Goal: Information Seeking & Learning: Compare options

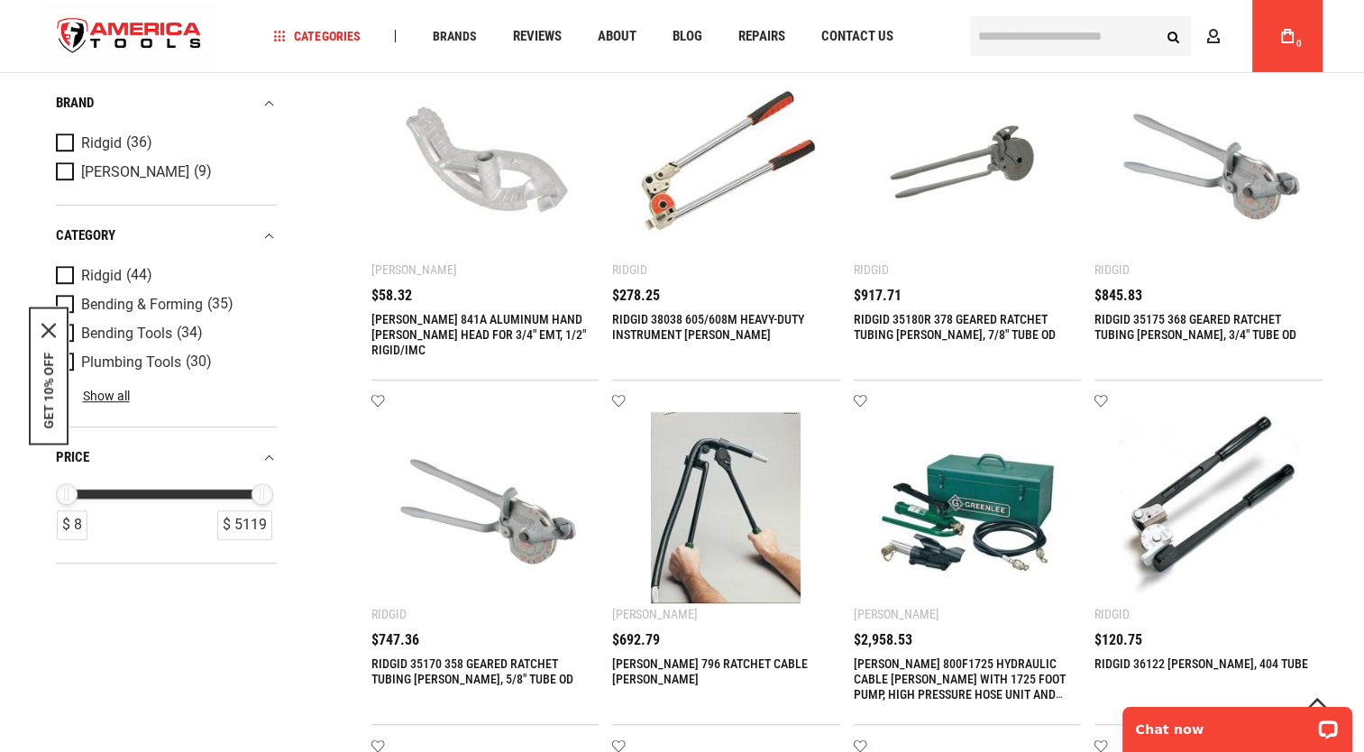
scroll to position [1159, 0]
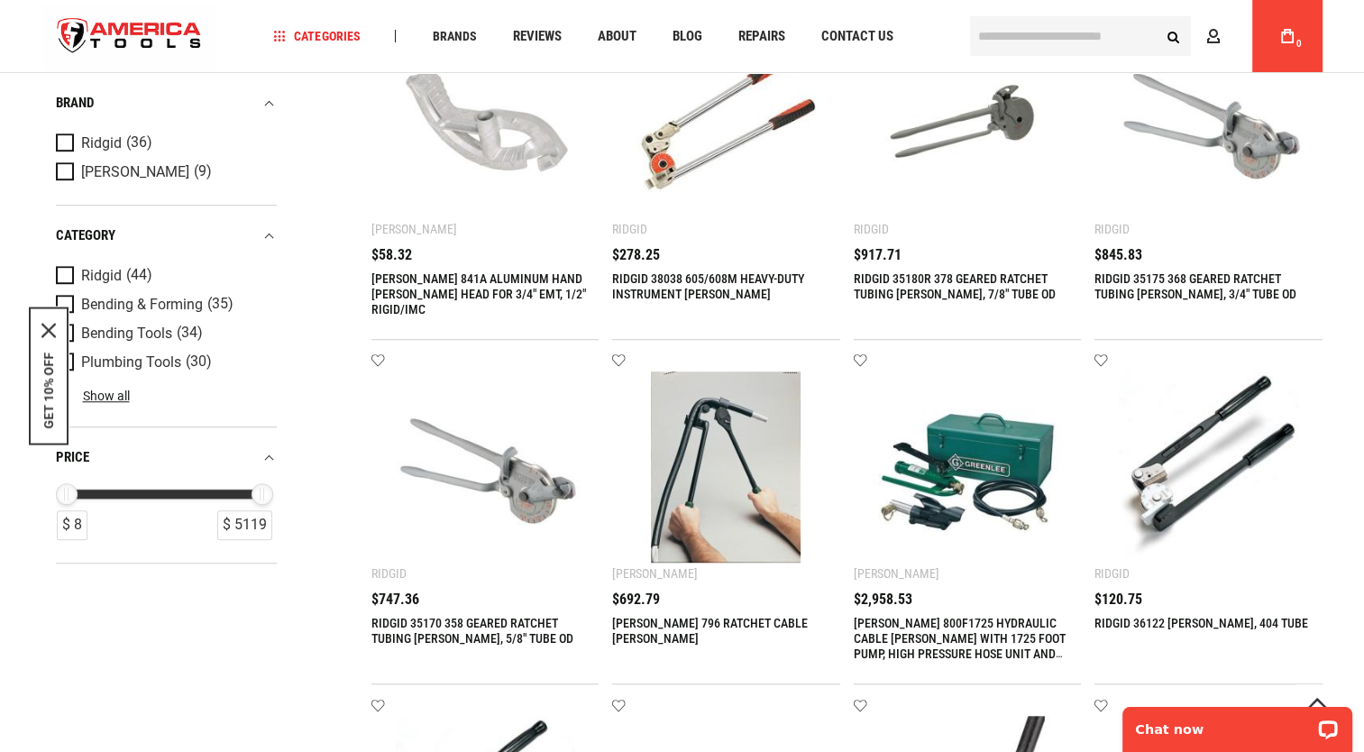
click at [495, 635] on link "RIDGID 35170 358 GEARED RATCHET TUBING [PERSON_NAME], 5/8" TUBE OD" at bounding box center [472, 631] width 202 height 30
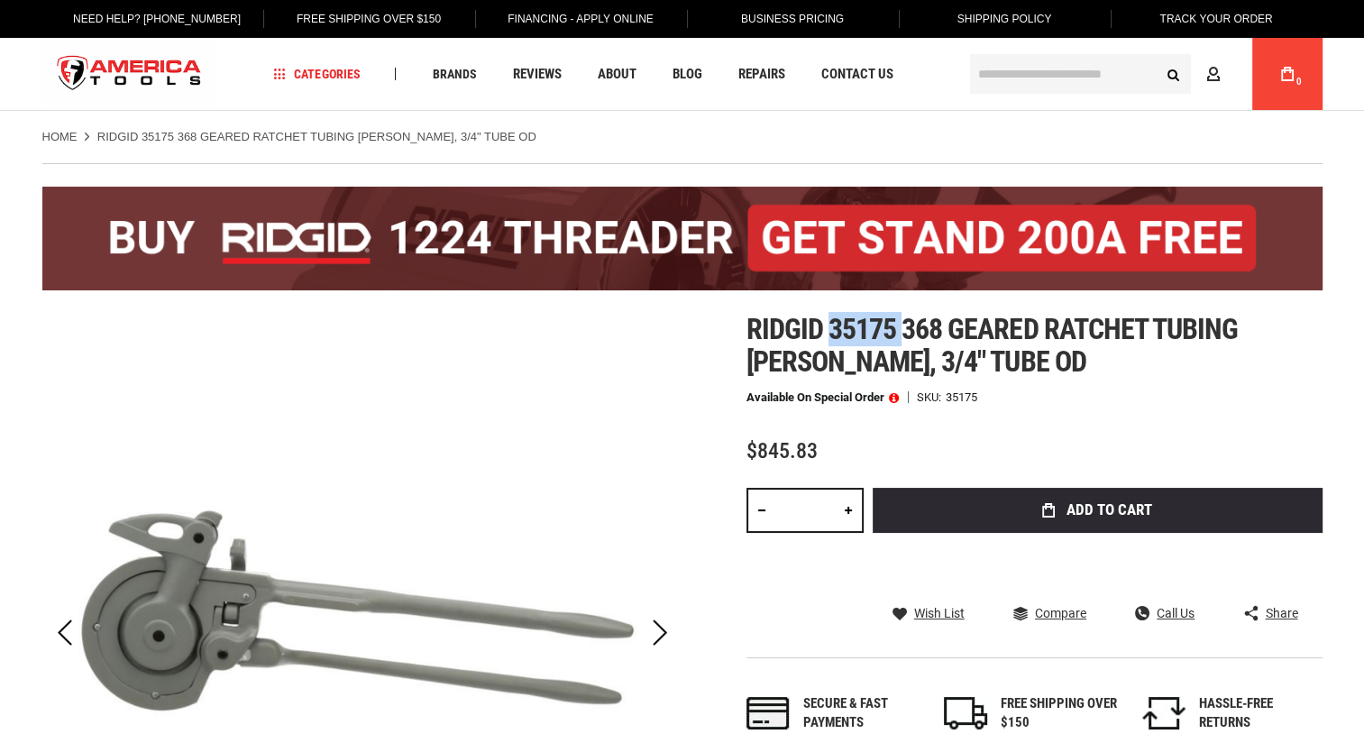
drag, startPoint x: 828, startPoint y: 328, endPoint x: 900, endPoint y: 326, distance: 72.1
click at [900, 326] on span "Ridgid 35175 368 geared ratchet tubing [PERSON_NAME], 3/4" tube od" at bounding box center [992, 345] width 492 height 67
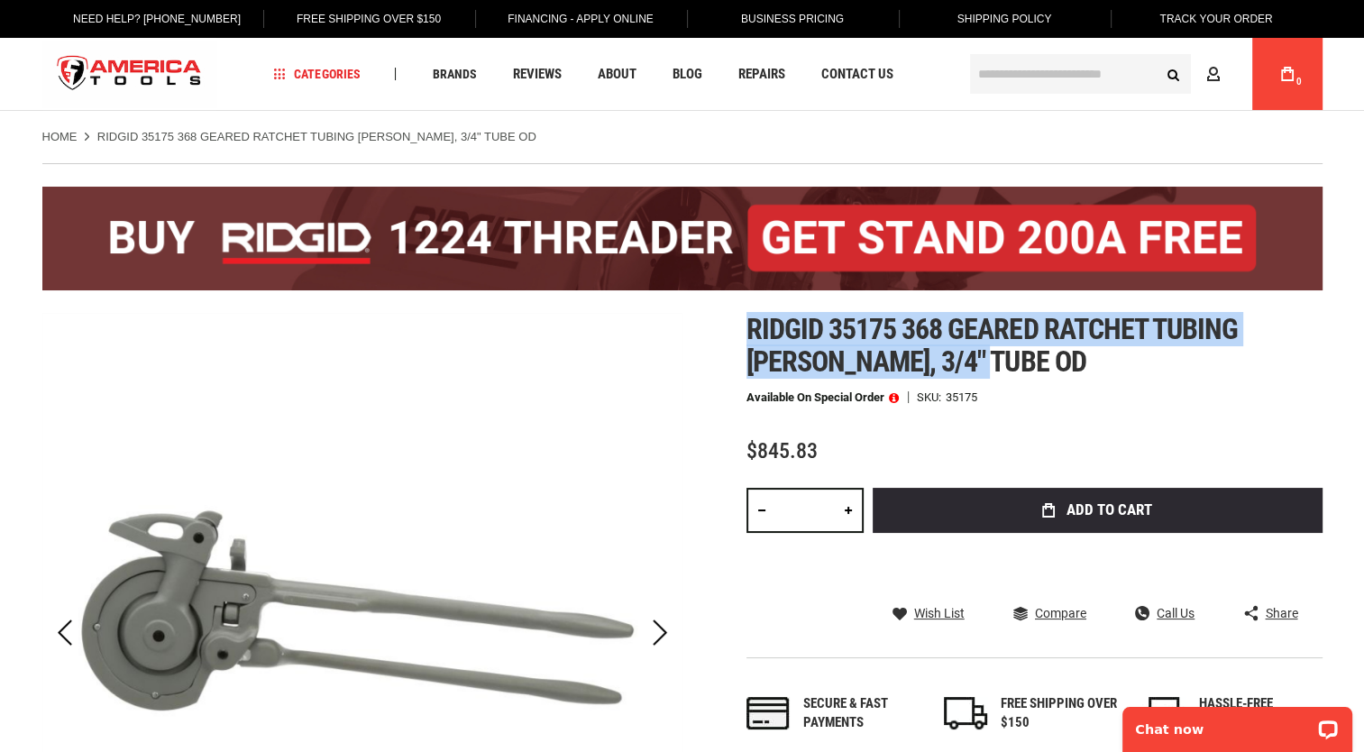
drag, startPoint x: 749, startPoint y: 321, endPoint x: 943, endPoint y: 255, distance: 204.7
click at [1001, 361] on h1 "Ridgid 35175 368 geared ratchet tubing [PERSON_NAME], 3/4" tube od" at bounding box center [1034, 345] width 576 height 65
copy span "Ridgid 35175 368 geared ratchet tubing [PERSON_NAME], 3/4" tube od"
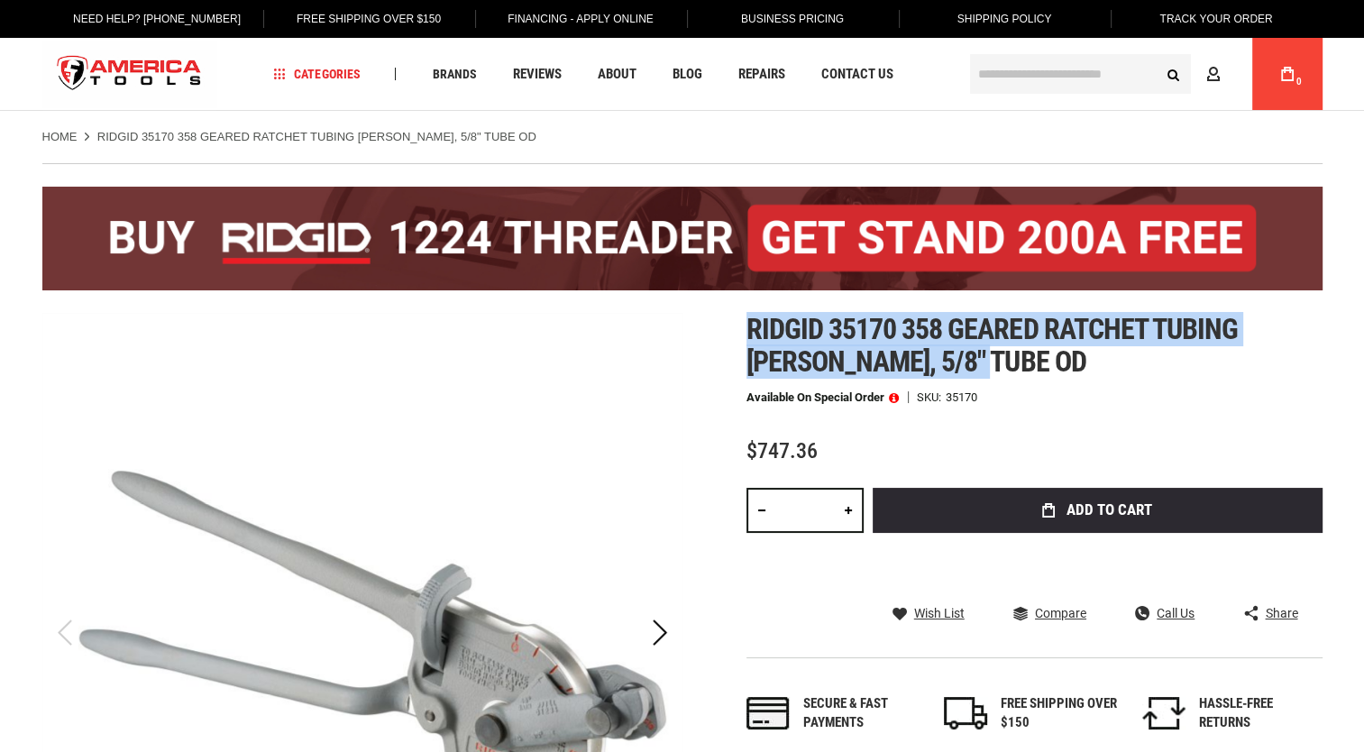
drag, startPoint x: 741, startPoint y: 323, endPoint x: 1022, endPoint y: 376, distance: 286.2
click at [1022, 376] on div "Skip to the end of the images gallery Skip to the beginning of the images galle…" at bounding box center [682, 669] width 1280 height 712
copy span "Ridgid 35170 358 geared ratchet tubing bender, 5/8" tube od"
